Goal: Information Seeking & Learning: Find specific fact

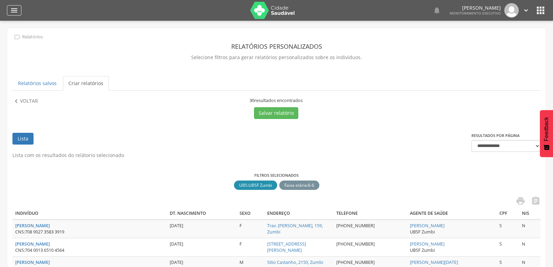
click at [10, 7] on icon "" at bounding box center [14, 10] width 8 height 8
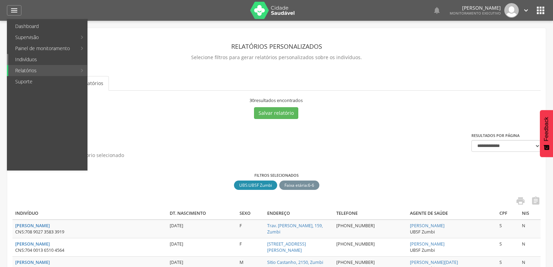
click at [26, 58] on link "Indivíduos" at bounding box center [47, 59] width 79 height 11
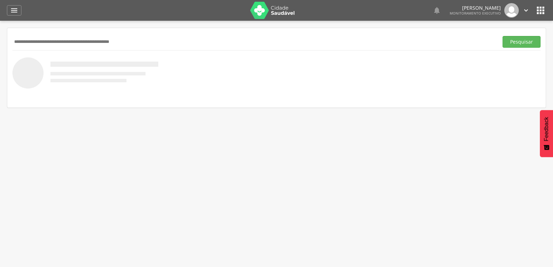
click at [28, 39] on input "text" at bounding box center [253, 42] width 483 height 12
type input "**********"
click at [522, 45] on button "Pesquisar" at bounding box center [522, 42] width 38 height 12
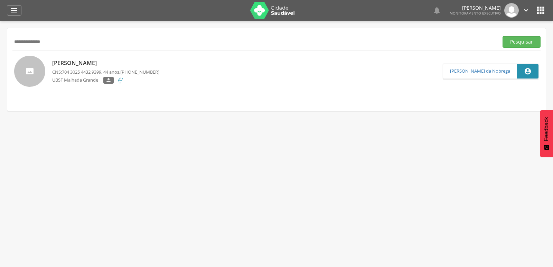
click at [62, 61] on p "[PERSON_NAME]" at bounding box center [105, 63] width 107 height 8
type input "**********"
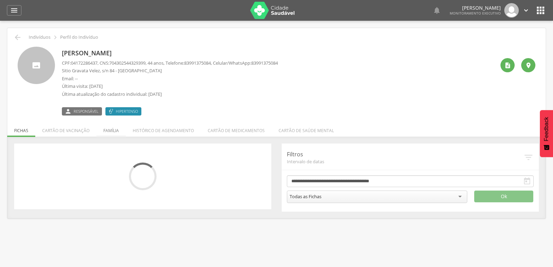
click at [107, 131] on li "Família" at bounding box center [110, 129] width 29 height 16
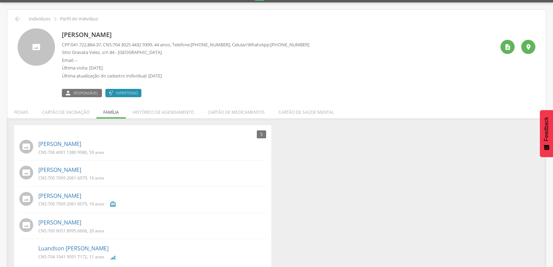
scroll to position [28, 0]
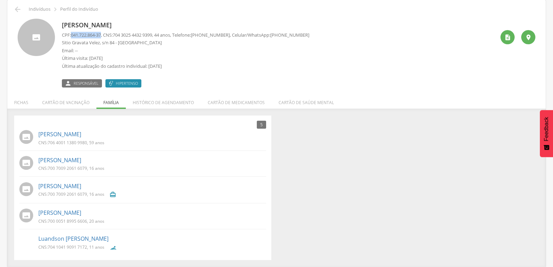
drag, startPoint x: 71, startPoint y: 36, endPoint x: 104, endPoint y: 38, distance: 32.9
click at [104, 38] on p "CPF: 041.722.864-37 , CNS: [PHONE_NUMBER] , 44 anos, Telefone: [PHONE_NUMBER] ,…" at bounding box center [186, 35] width 248 height 7
copy p "041.722.864-37"
click at [265, 59] on p "Última visita: [DATE]" at bounding box center [186, 58] width 248 height 7
drag, startPoint x: 285, startPoint y: 34, endPoint x: 311, endPoint y: 37, distance: 26.8
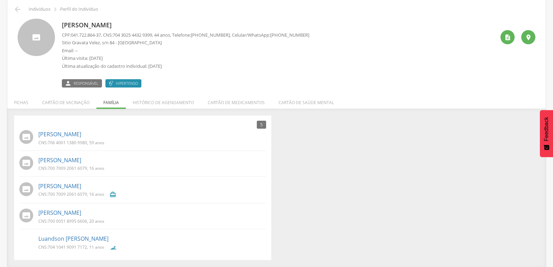
click at [311, 37] on div "[PERSON_NAME] CPF: 041.722.864-37 , CNS: [PHONE_NUMBER] , 44 anos, Telefone: [P…" at bounding box center [278, 53] width 433 height 69
copy span "99137-5084"
drag, startPoint x: 47, startPoint y: 142, endPoint x: 87, endPoint y: 144, distance: 40.2
click at [87, 144] on p "CNS: 706 4001 1380 9980 , 59 anos" at bounding box center [71, 143] width 66 height 6
copy p ": 706 4001 1380 9980"
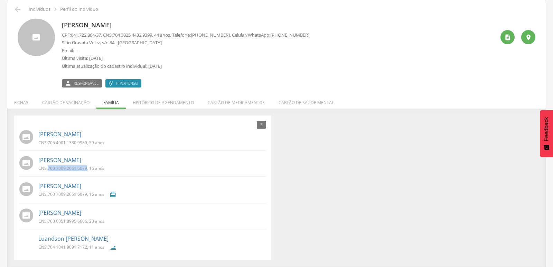
drag, startPoint x: 48, startPoint y: 167, endPoint x: 86, endPoint y: 168, distance: 38.7
click at [86, 168] on p "CNS: 700 7009 2061 6079 , 16 anos" at bounding box center [71, 168] width 66 height 6
copy p "700 7009 2061 6079"
drag, startPoint x: 47, startPoint y: 221, endPoint x: 87, endPoint y: 221, distance: 39.8
click at [87, 221] on p "CNS: 700 0051 8995 6606 , 20 anos" at bounding box center [71, 221] width 66 height 6
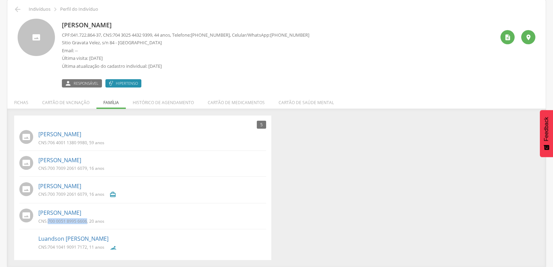
copy p "700 0051 8995 6606"
drag, startPoint x: 48, startPoint y: 248, endPoint x: 87, endPoint y: 249, distance: 39.1
click at [87, 249] on p "CNS: 704 1041 9091 7172 , 11 anos" at bounding box center [71, 247] width 66 height 6
copy p "704 1041 9091 7172"
click at [470, 230] on div "5 Nenhum outro membro da família cadastrado. [PERSON_NAME] CNS: 706 4001 1380 9…" at bounding box center [276, 187] width 535 height 145
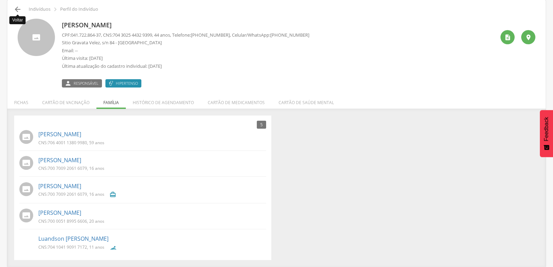
click at [13, 10] on icon "" at bounding box center [17, 9] width 8 height 8
